Goal: Task Accomplishment & Management: Use online tool/utility

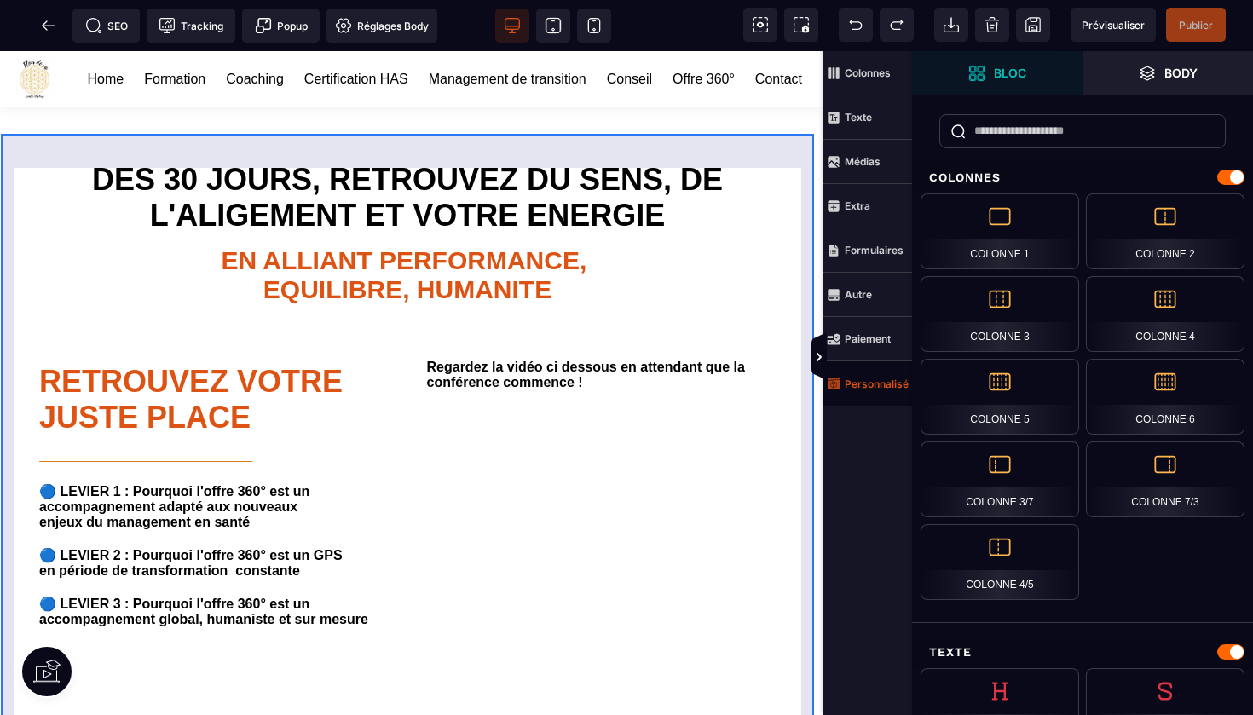
click at [862, 384] on strong "Personnalisé" at bounding box center [877, 384] width 64 height 13
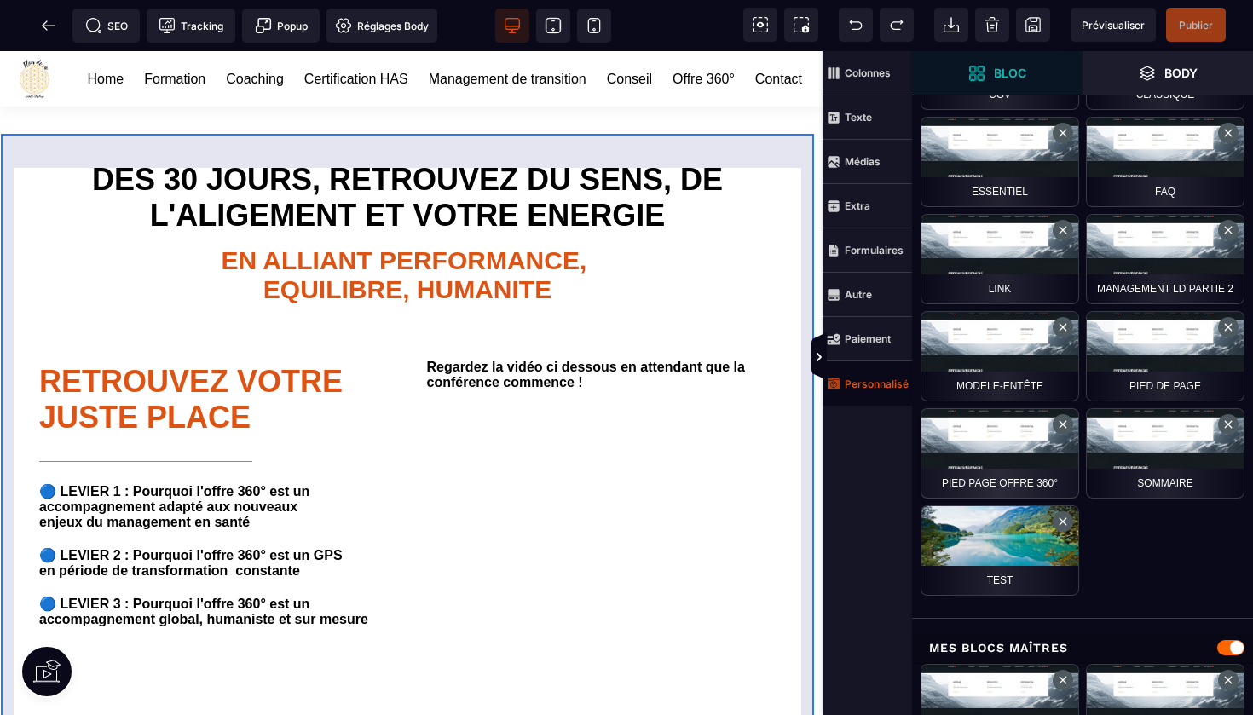
scroll to position [851, 0]
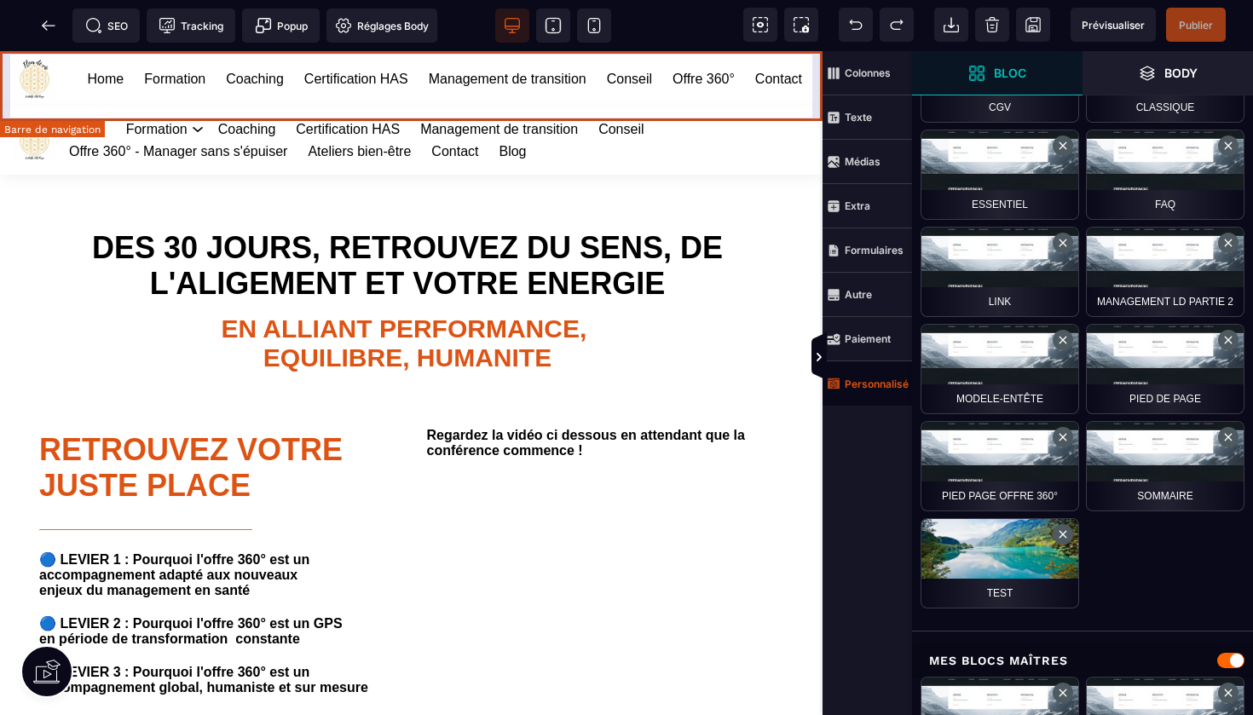
click at [814, 64] on div "Home Formation Coaching Certification HAS Management de transition Conseil Offr…" at bounding box center [411, 78] width 822 height 55
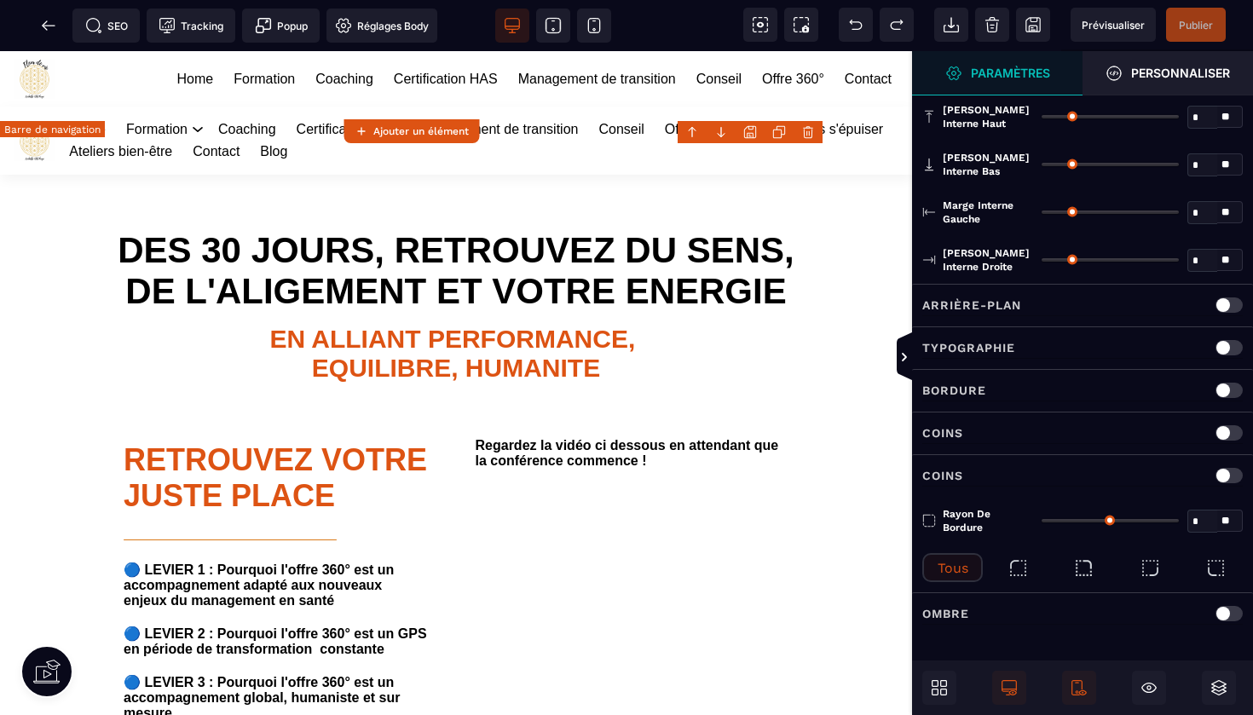
type input "*"
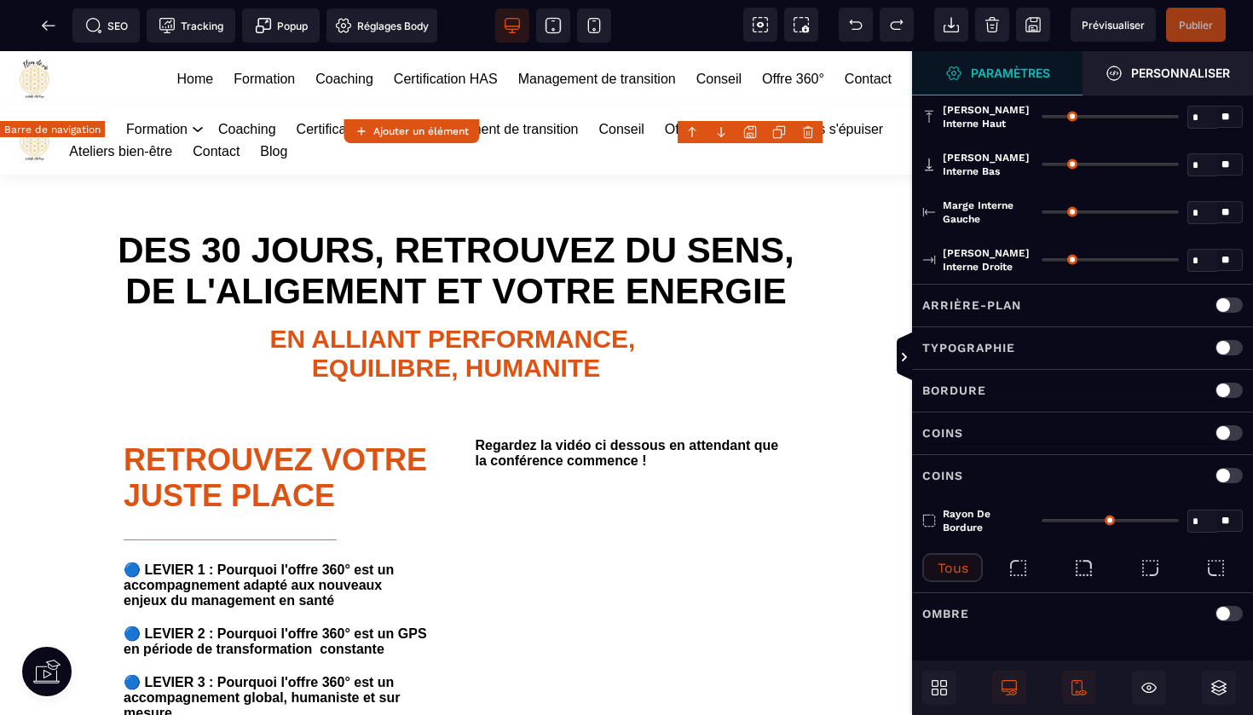
type input "**"
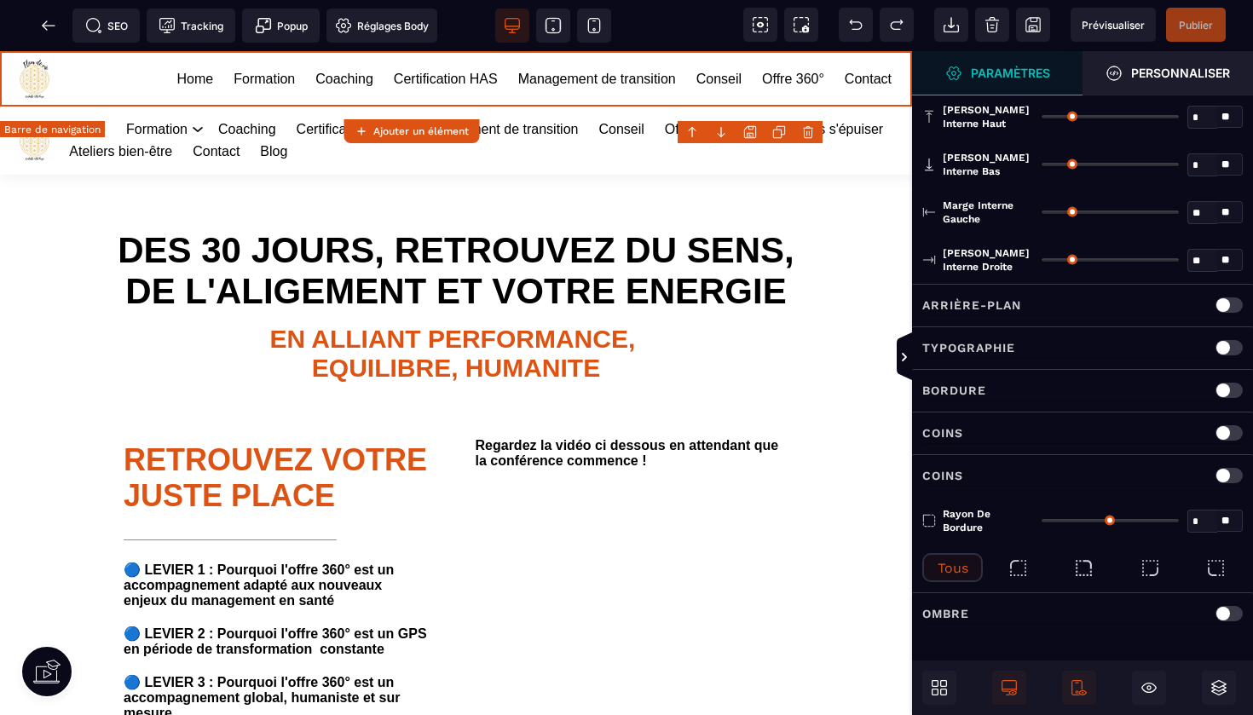
scroll to position [0, 0]
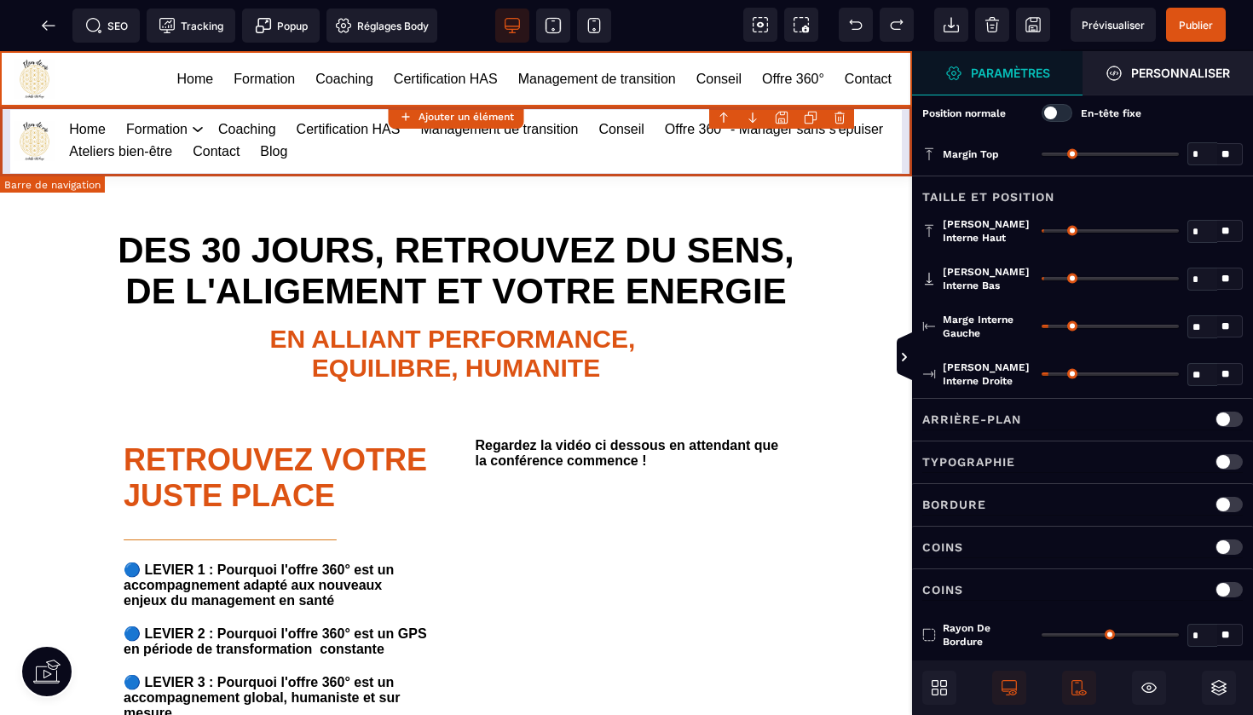
click at [840, 118] on body "B I U S A ******* Ajouter un élément" at bounding box center [626, 357] width 1253 height 715
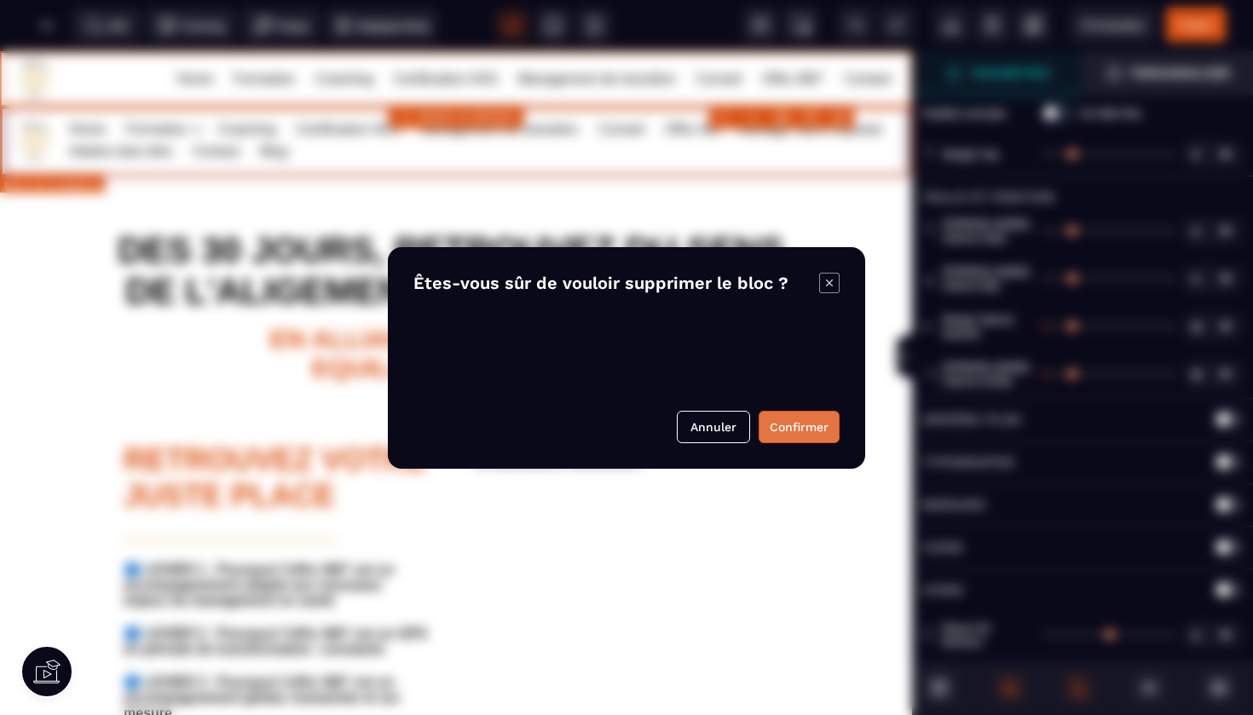
click at [788, 422] on button "Confirmer" at bounding box center [799, 427] width 81 height 32
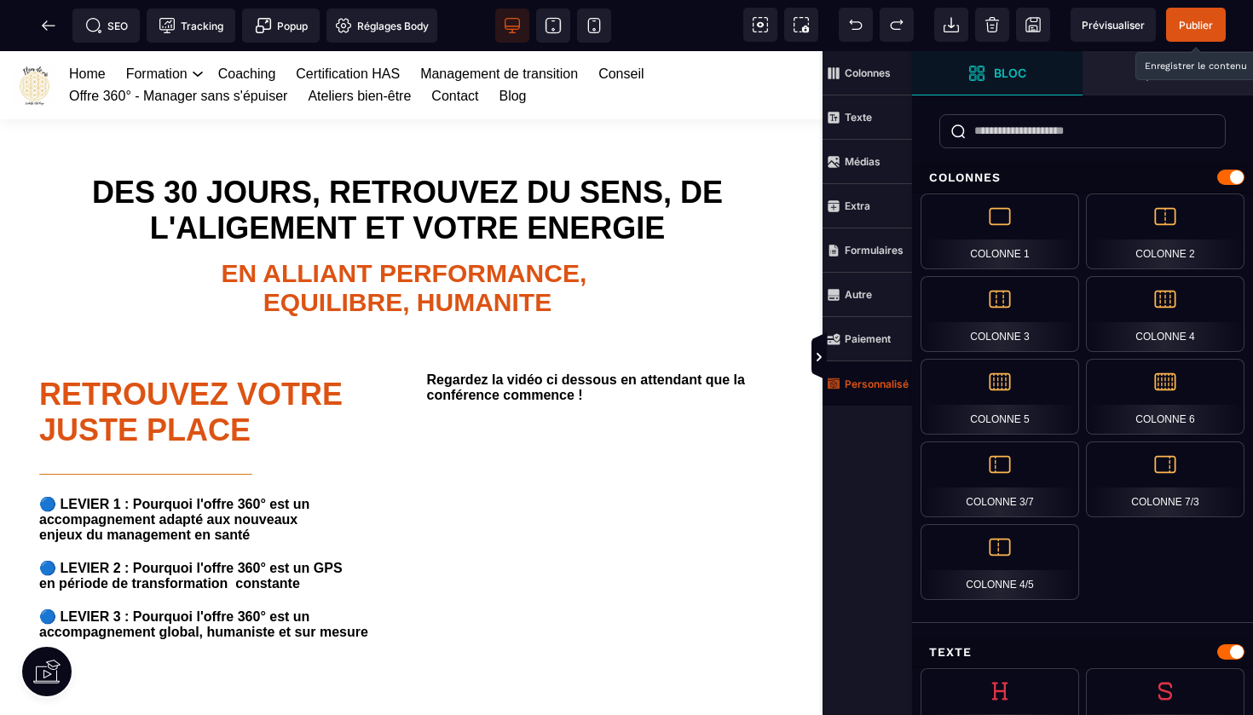
click at [1192, 24] on span "Publier" at bounding box center [1196, 25] width 34 height 13
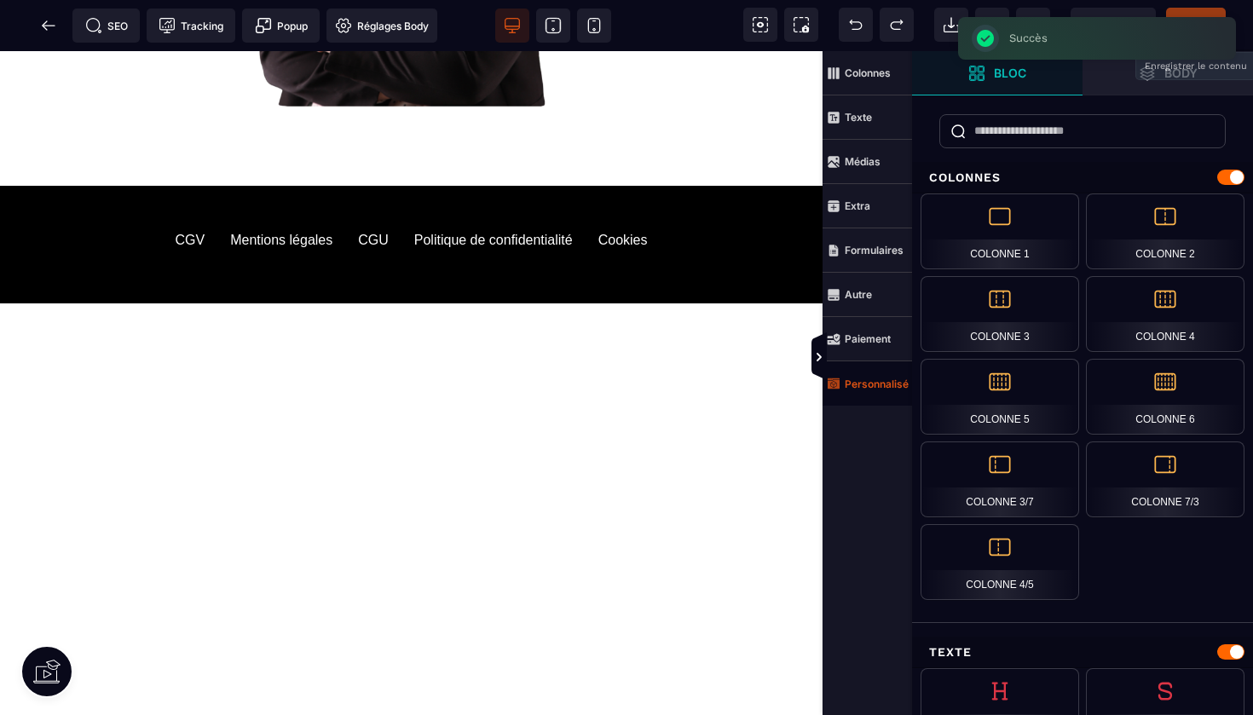
scroll to position [1307, 0]
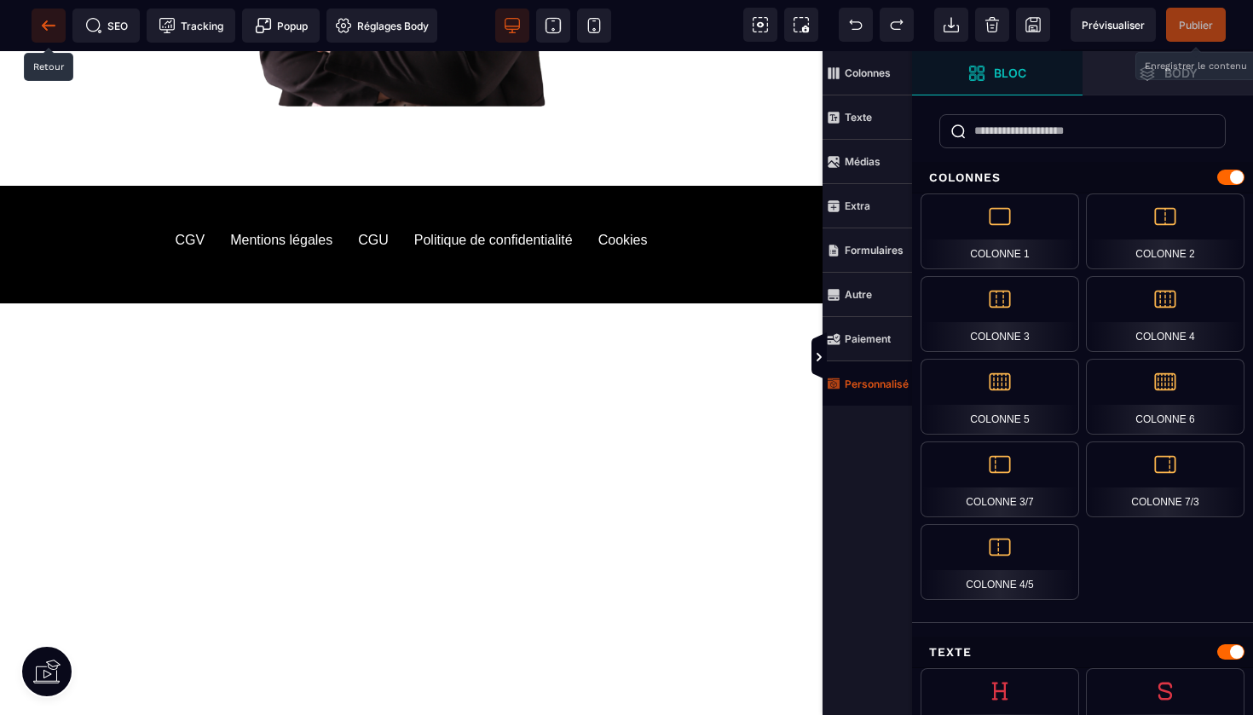
click at [48, 25] on icon at bounding box center [48, 25] width 13 height 1
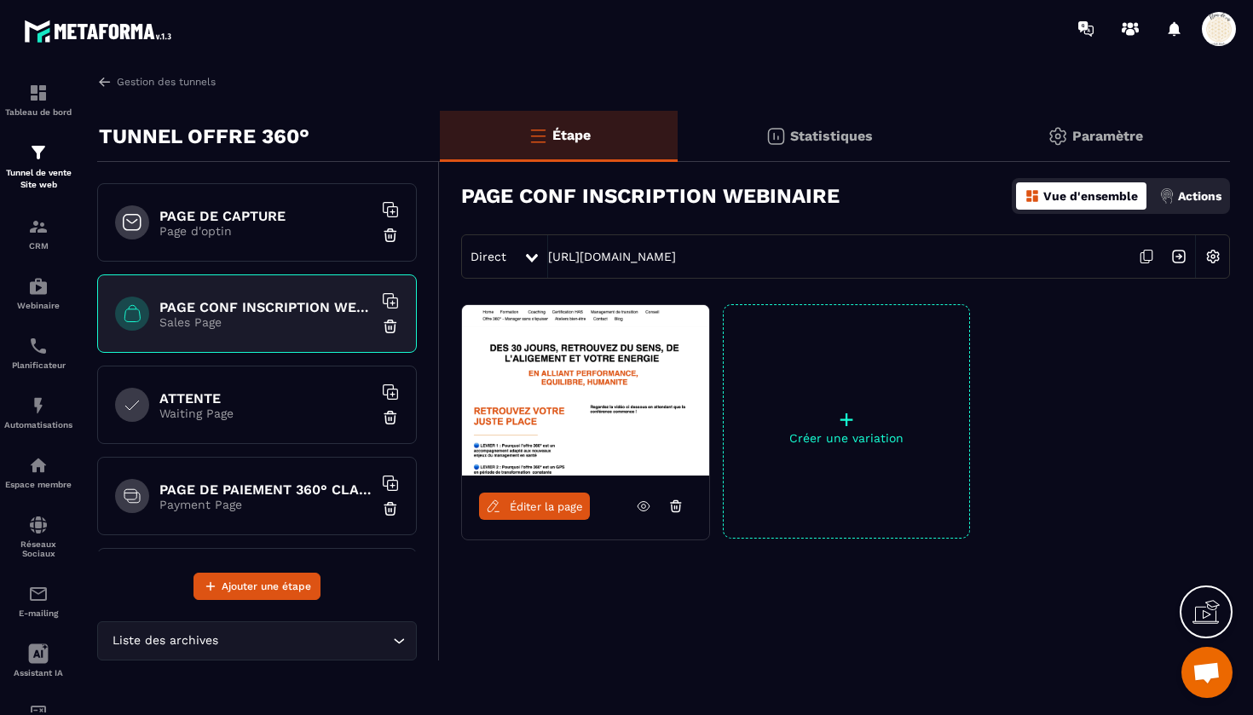
click at [249, 223] on h6 "PAGE DE CAPTURE" at bounding box center [265, 216] width 213 height 16
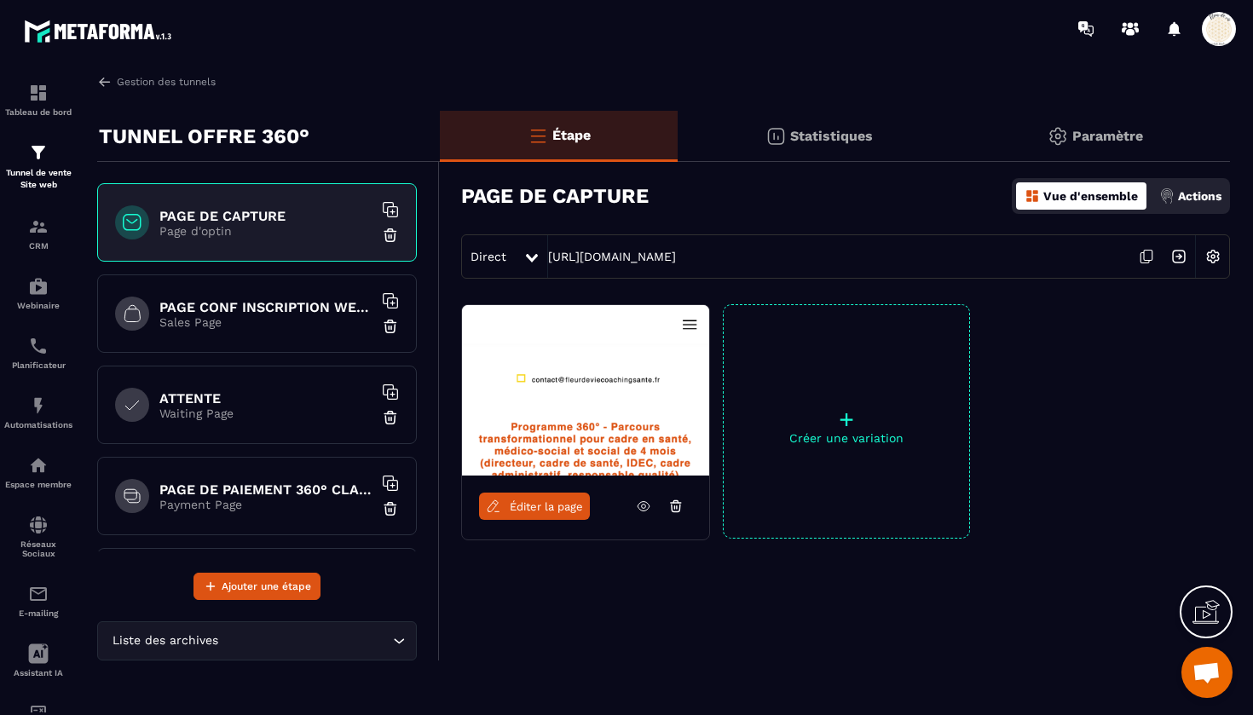
click at [264, 415] on p "Waiting Page" at bounding box center [265, 414] width 213 height 14
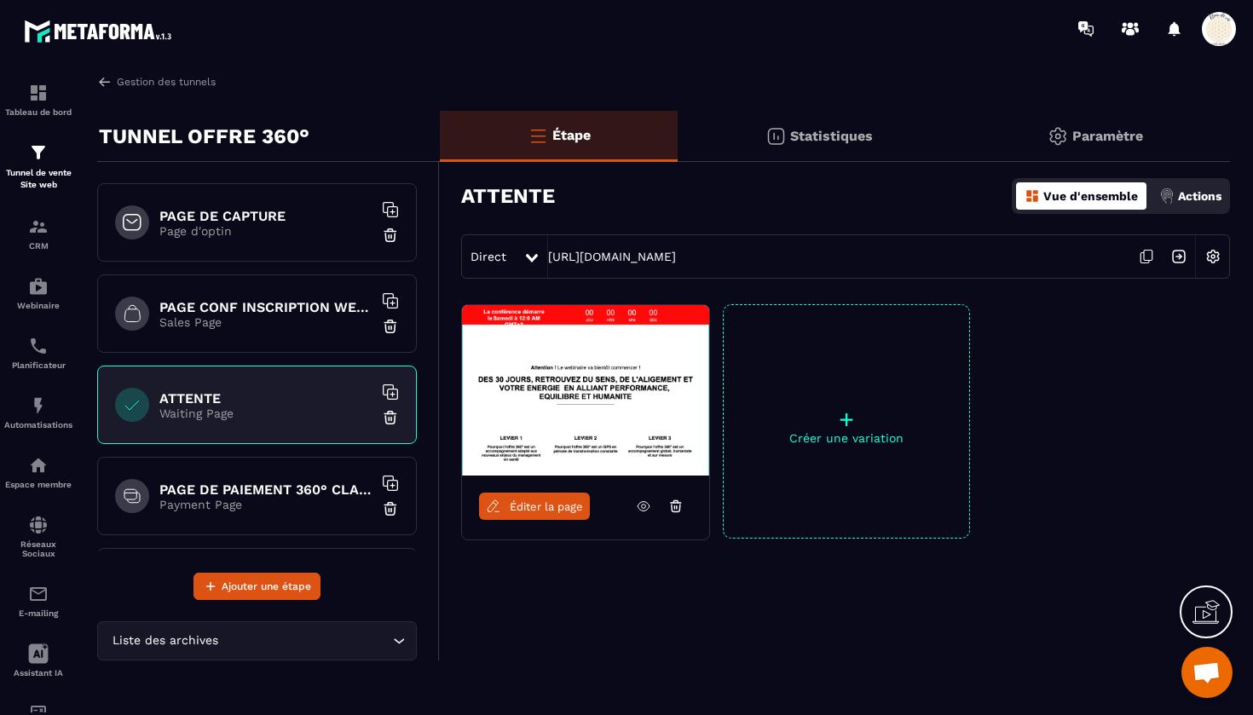
click at [241, 501] on p "Payment Page" at bounding box center [265, 505] width 213 height 14
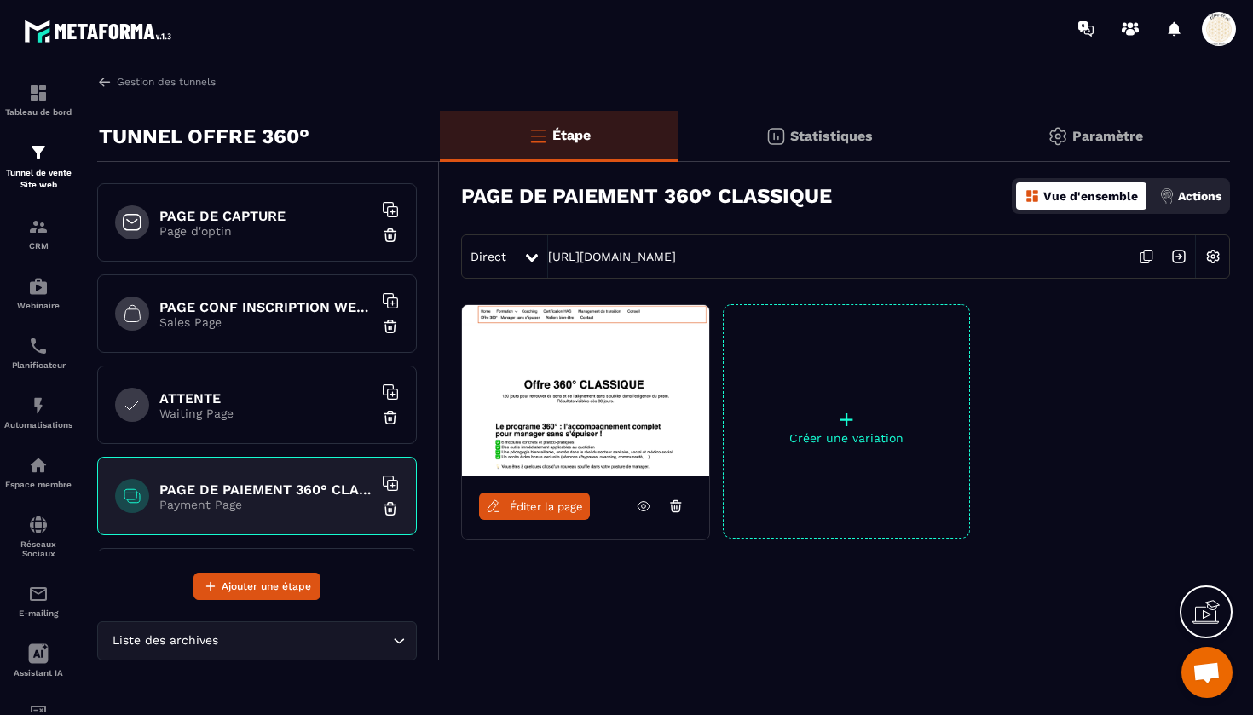
click at [548, 511] on span "Éditer la page" at bounding box center [546, 506] width 73 height 13
